Goal: Find specific page/section: Find specific page/section

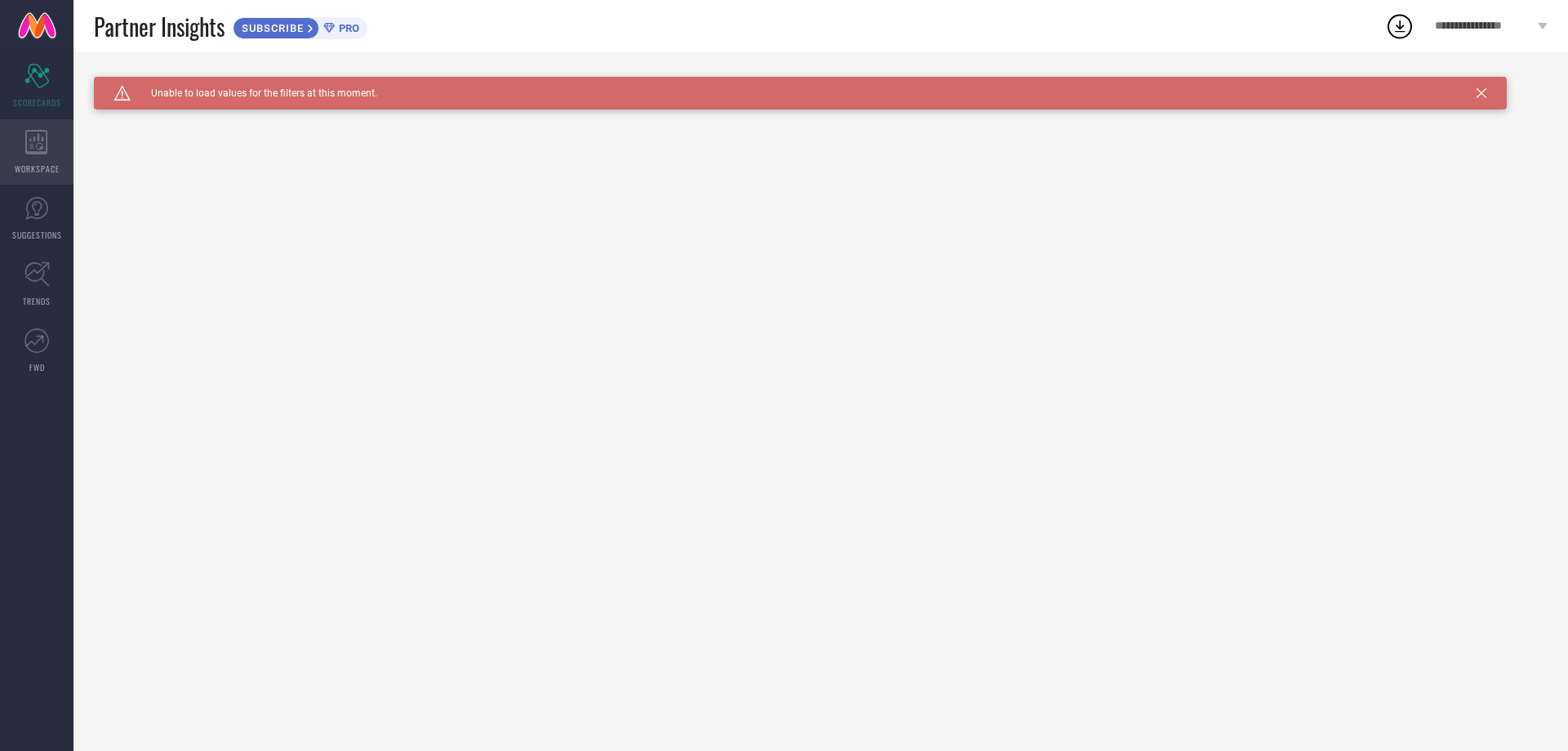
click at [33, 151] on icon at bounding box center [36, 142] width 22 height 24
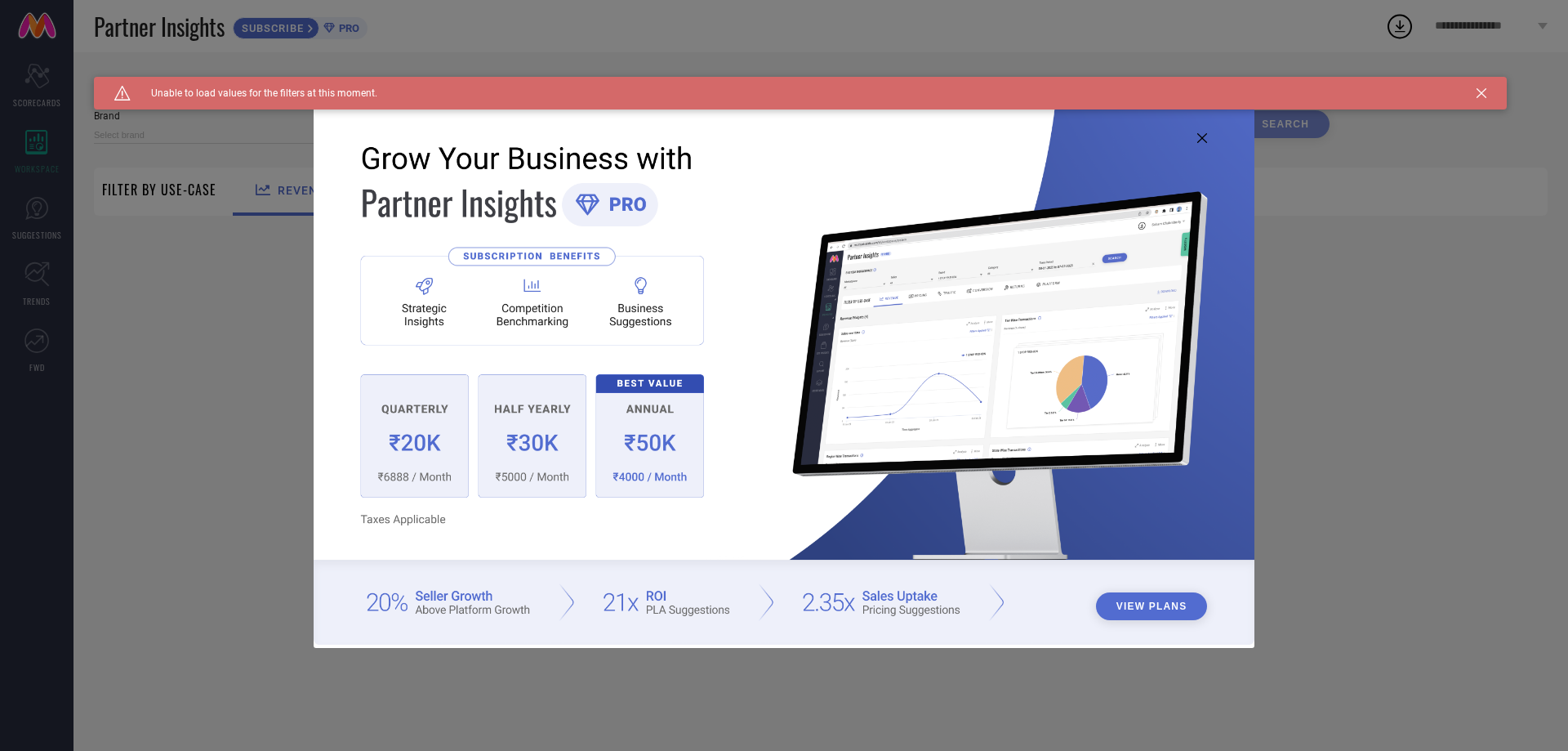
type input "1 STOP FASHION"
type input "All"
drag, startPoint x: 1207, startPoint y: 139, endPoint x: 1197, endPoint y: 134, distance: 11.2
click at [1207, 139] on icon at bounding box center [1203, 139] width 10 height 10
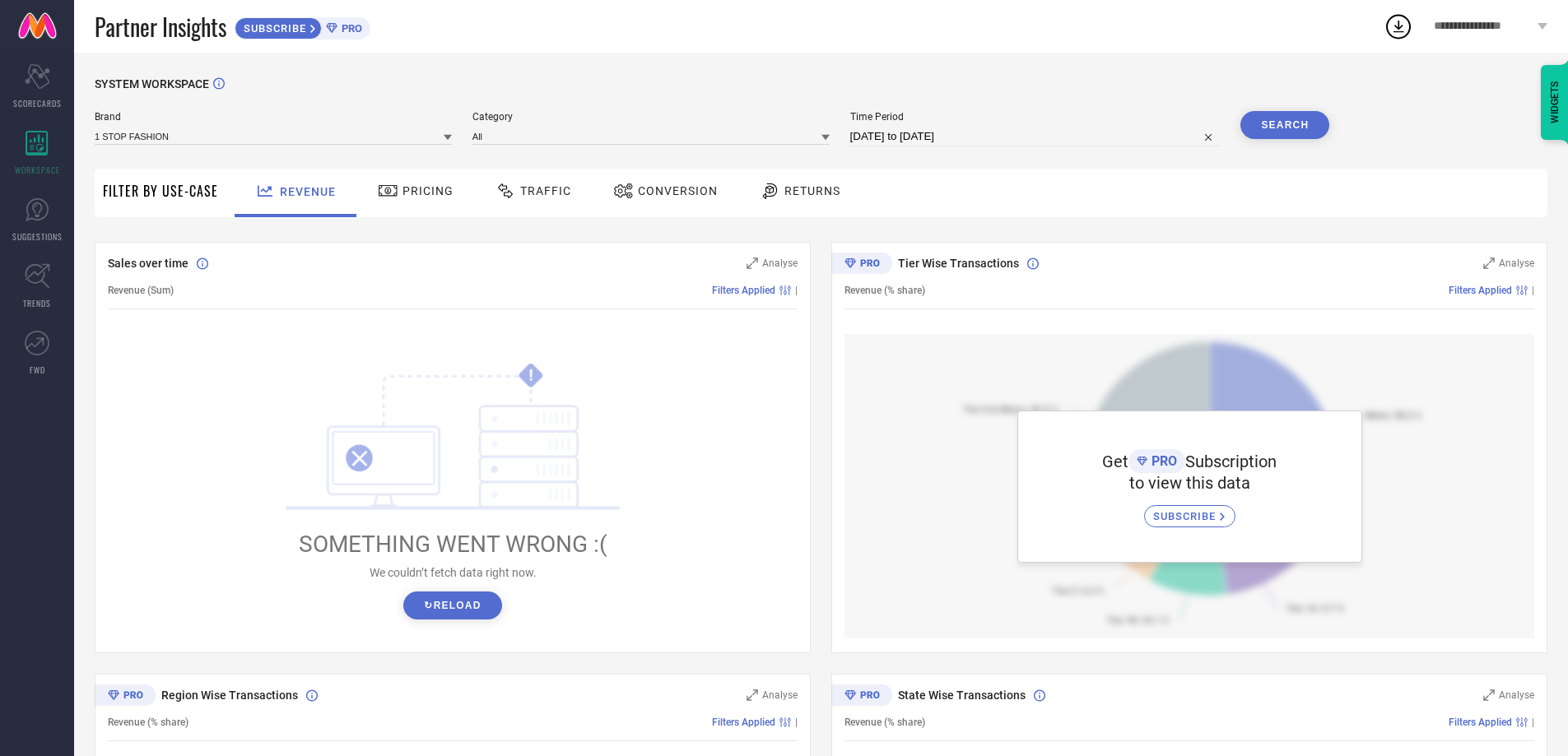
click at [166, 194] on span "Filter By Use-Case" at bounding box center [161, 190] width 115 height 19
click at [38, 18] on link at bounding box center [37, 26] width 74 height 52
